Goal: Transaction & Acquisition: Purchase product/service

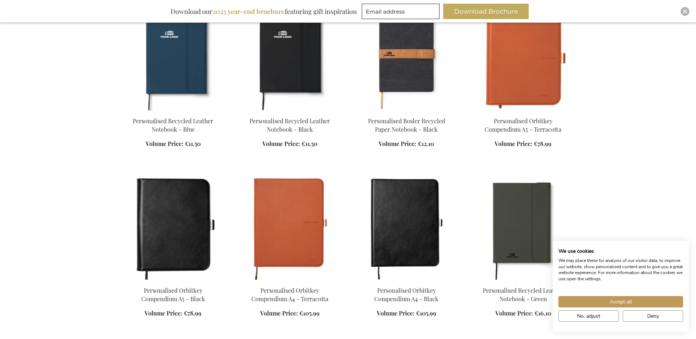
scroll to position [330, 0]
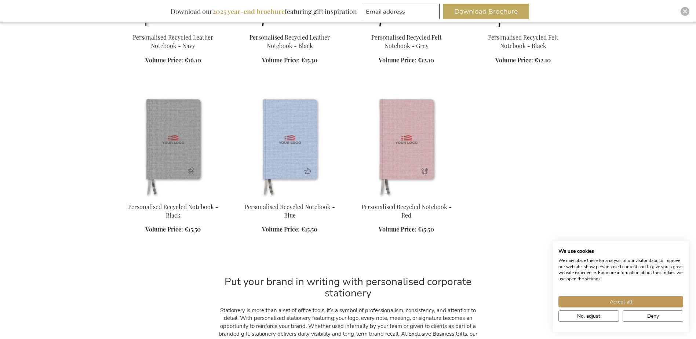
scroll to position [734, 0]
click at [636, 314] on button "Deny" at bounding box center [653, 315] width 61 height 11
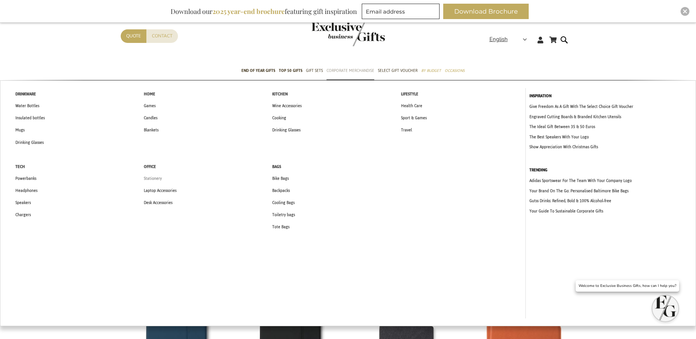
click at [155, 180] on span "Stationery" at bounding box center [153, 179] width 18 height 8
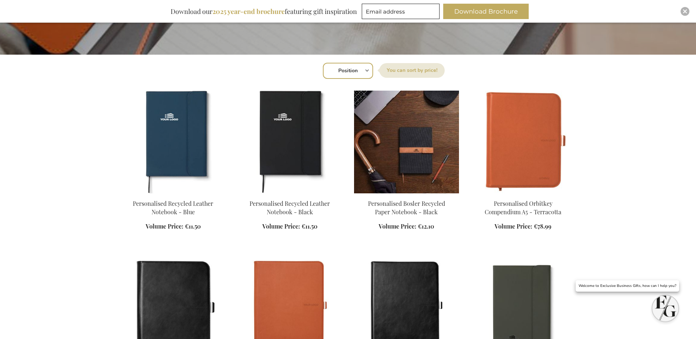
scroll to position [257, 0]
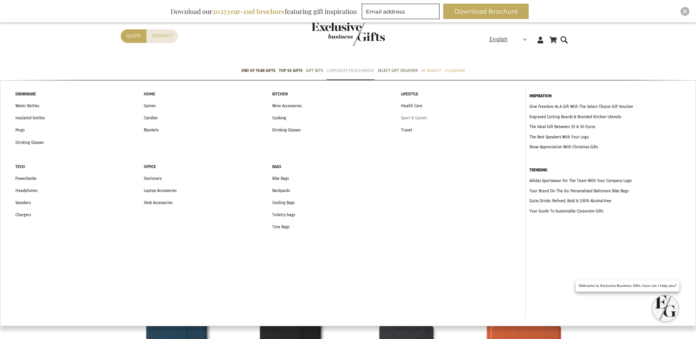
click at [412, 117] on span "Sport & Games" at bounding box center [414, 118] width 26 height 8
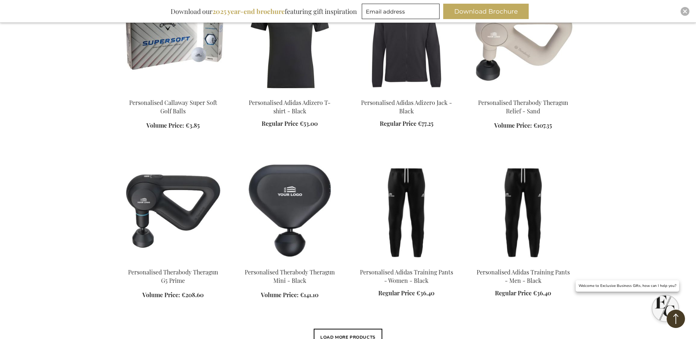
scroll to position [514, 0]
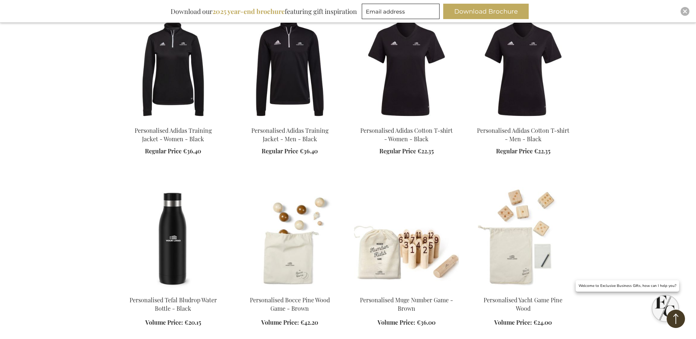
scroll to position [1064, 0]
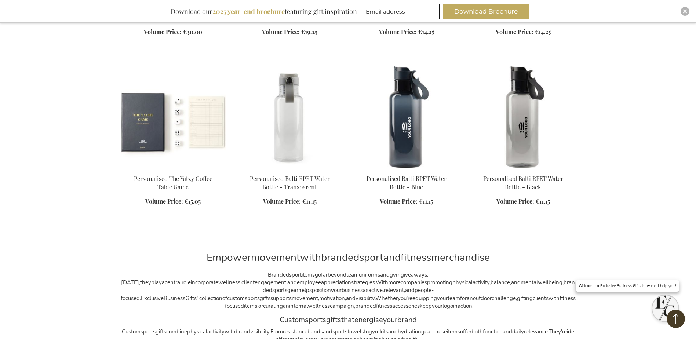
scroll to position [1431, 0]
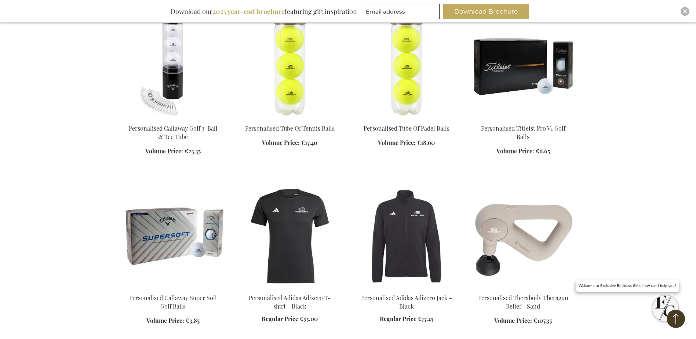
scroll to position [257, 0]
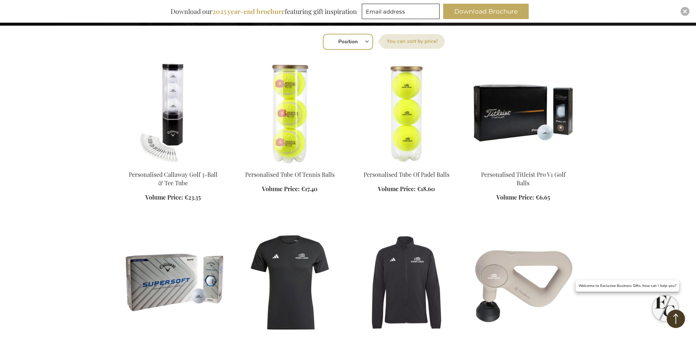
click at [288, 178] on div "Add to Cart" at bounding box center [289, 186] width 105 height 31
click at [292, 141] on img at bounding box center [289, 113] width 105 height 103
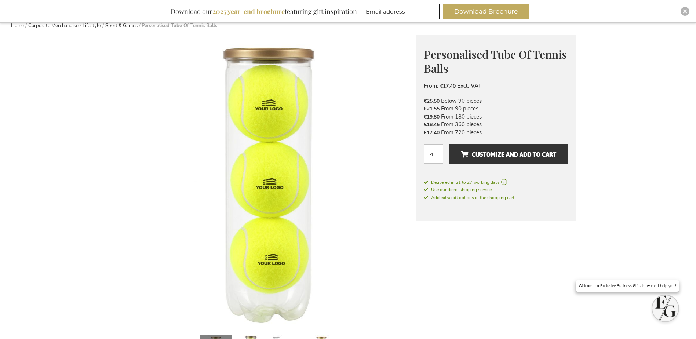
scroll to position [73, 0]
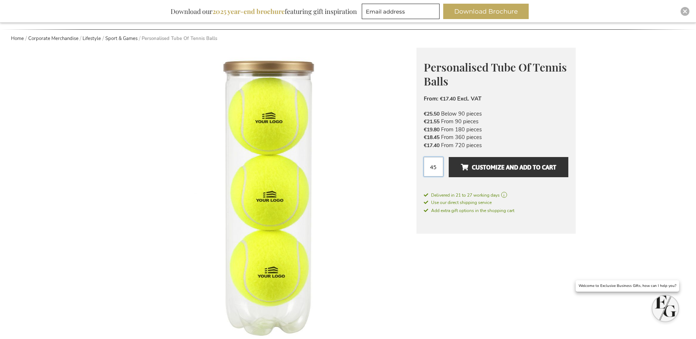
drag, startPoint x: 436, startPoint y: 169, endPoint x: 427, endPoint y: 170, distance: 9.5
click at [427, 170] on input "45" at bounding box center [433, 166] width 19 height 19
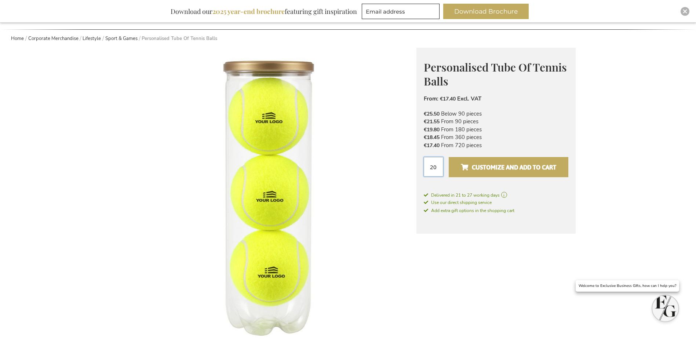
type input "20"
click at [487, 168] on span "Customize and add to cart" at bounding box center [508, 167] width 95 height 12
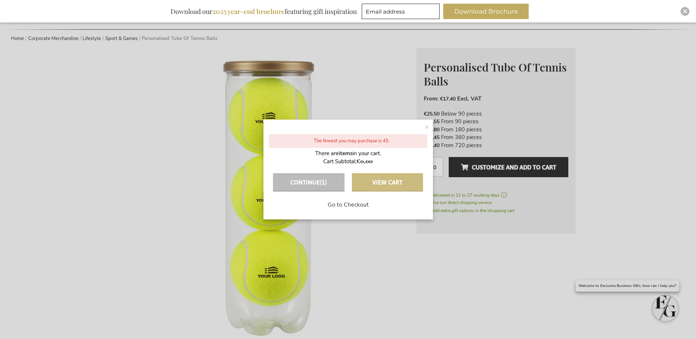
click at [385, 188] on button "View Cart" at bounding box center [387, 182] width 71 height 18
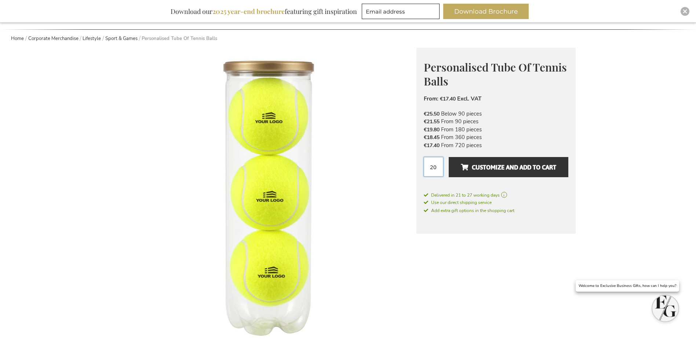
drag, startPoint x: 435, startPoint y: 165, endPoint x: 426, endPoint y: 164, distance: 8.9
click at [426, 165] on input "20" at bounding box center [433, 166] width 19 height 19
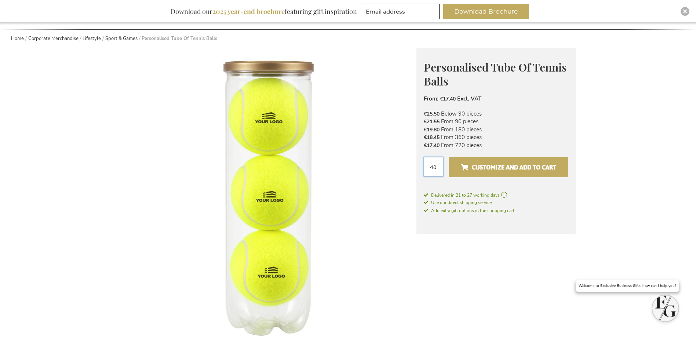
type input "40"
click at [502, 171] on span "Customize and add to cart" at bounding box center [508, 167] width 95 height 12
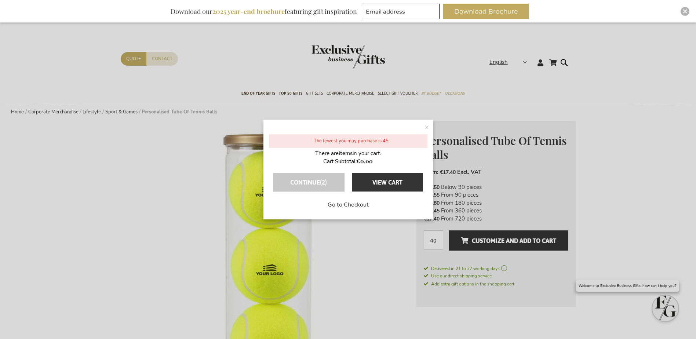
click at [307, 179] on button "Continue (2)" at bounding box center [308, 182] width 71 height 18
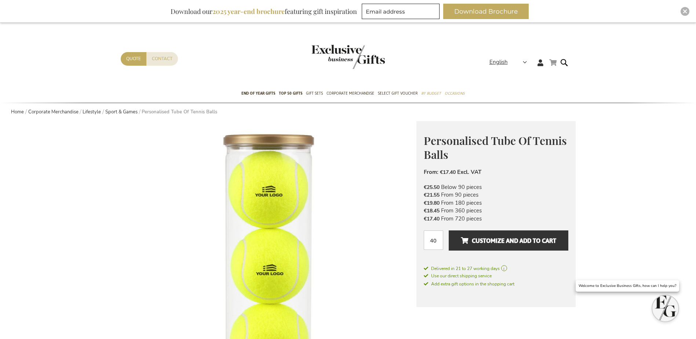
click at [552, 61] on link "My Cart" at bounding box center [552, 62] width 7 height 9
click at [400, 248] on img at bounding box center [269, 269] width 296 height 296
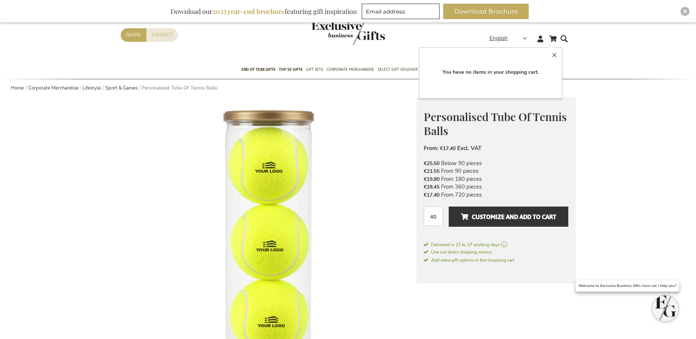
scroll to position [37, 0]
